Goal: Task Accomplishment & Management: Manage account settings

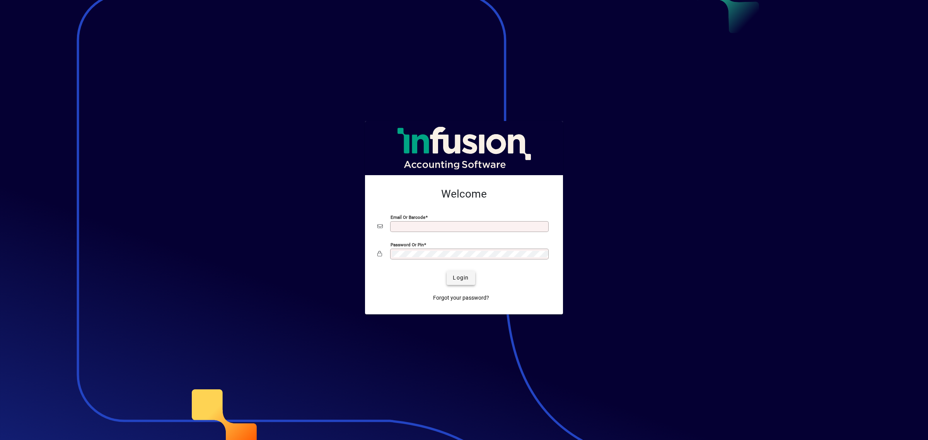
type input "**********"
click at [462, 278] on span "Login" at bounding box center [461, 278] width 16 height 8
